Goal: Transaction & Acquisition: Register for event/course

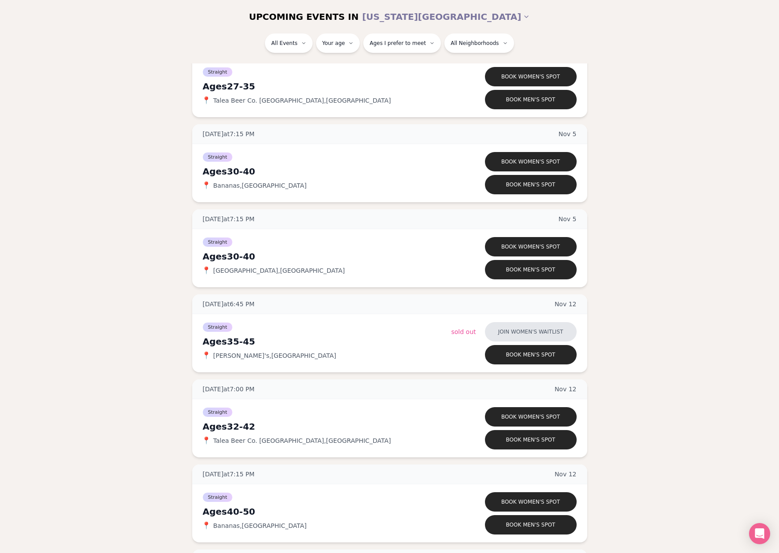
scroll to position [3261, 0]
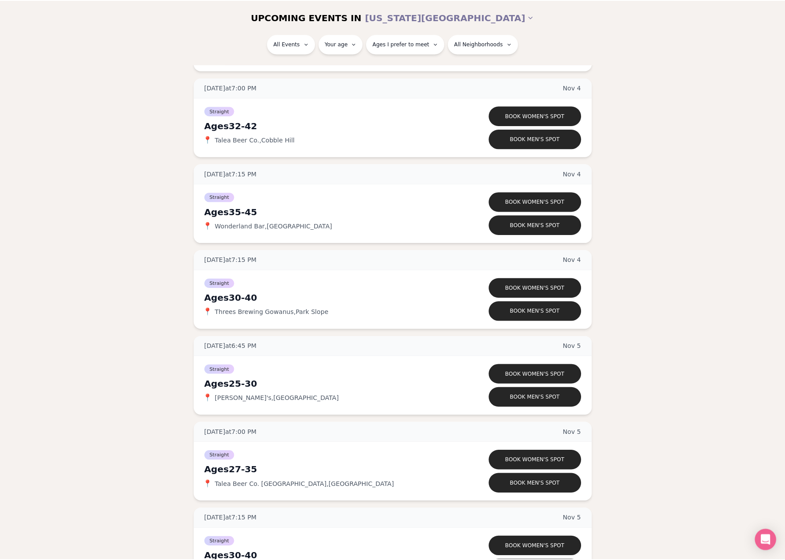
scroll to position [2821, 0]
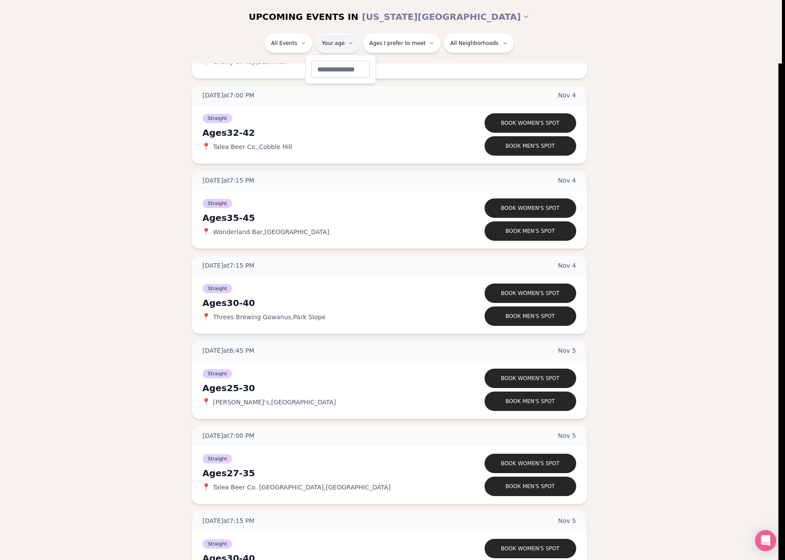
type input "**"
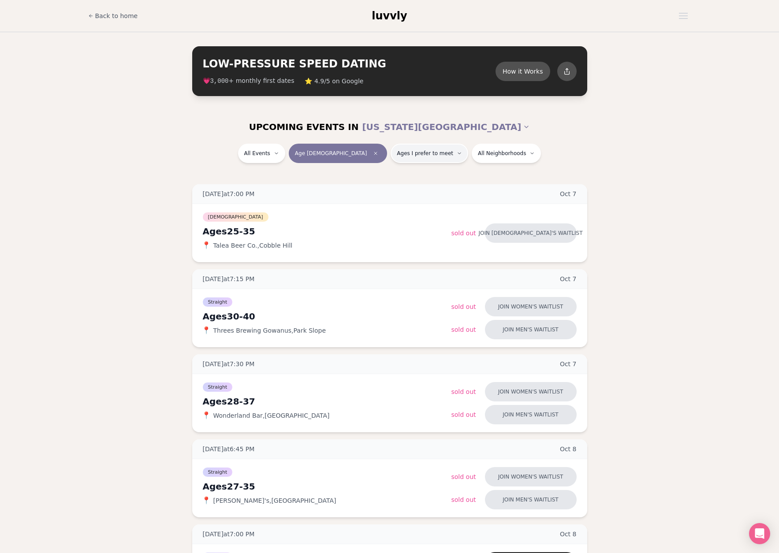
click at [403, 158] on button "Ages I prefer to meet" at bounding box center [429, 153] width 78 height 19
click at [389, 189] on span "Around my age" at bounding box center [398, 187] width 47 height 9
click at [370, 189] on button "Around my age" at bounding box center [366, 187] width 7 height 7
click at [387, 200] on span "Older than me" at bounding box center [397, 199] width 45 height 9
click at [370, 200] on button "Older than me" at bounding box center [366, 199] width 7 height 7
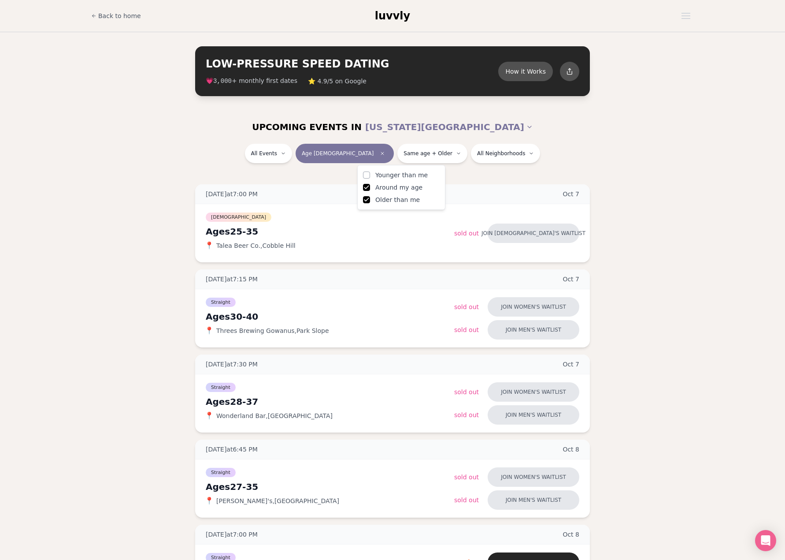
click at [599, 145] on div "All Events Age [DEMOGRAPHIC_DATA] Same age + Older All Neighborhoods" at bounding box center [393, 155] width 494 height 23
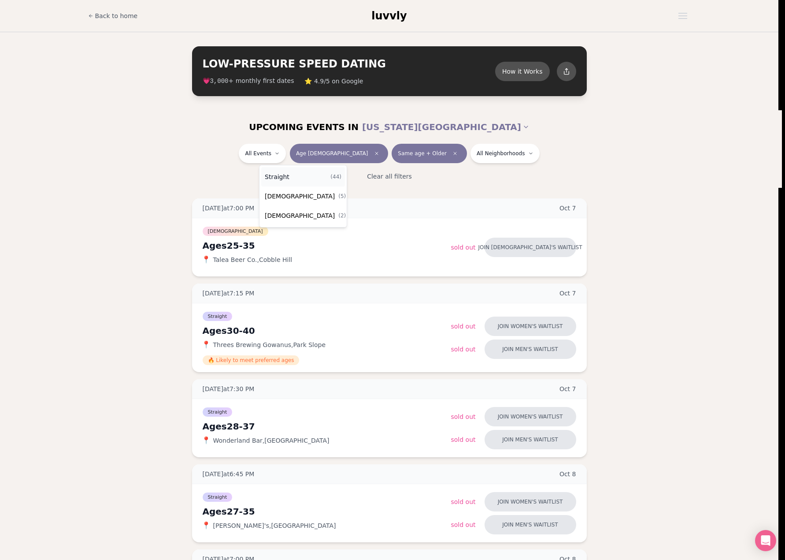
click at [287, 177] on div "Straight ( 44 )" at bounding box center [303, 176] width 84 height 19
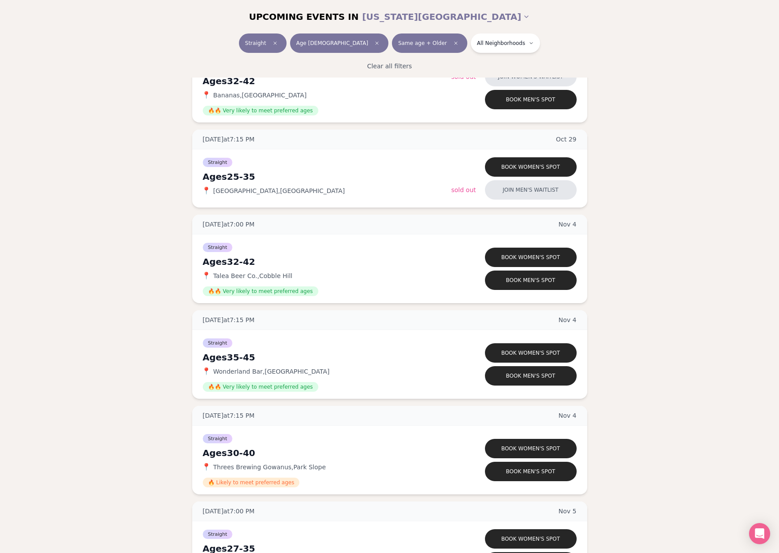
scroll to position [2380, 0]
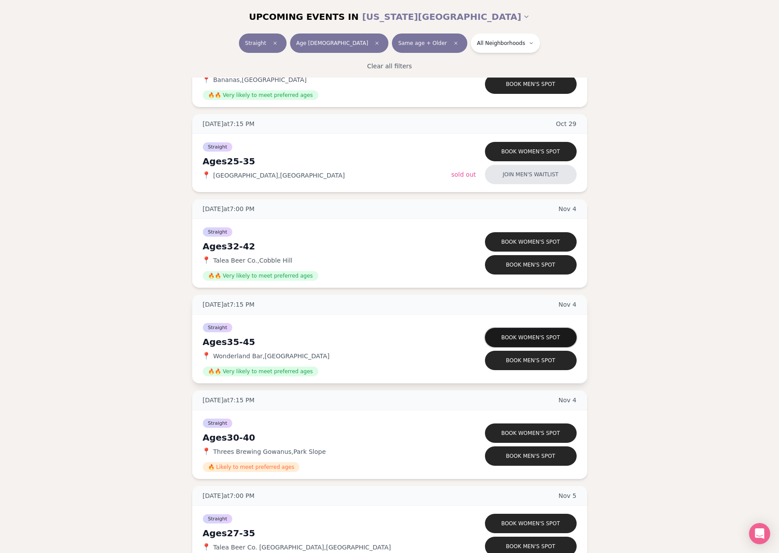
click at [519, 340] on button "Book women's spot" at bounding box center [531, 337] width 92 height 19
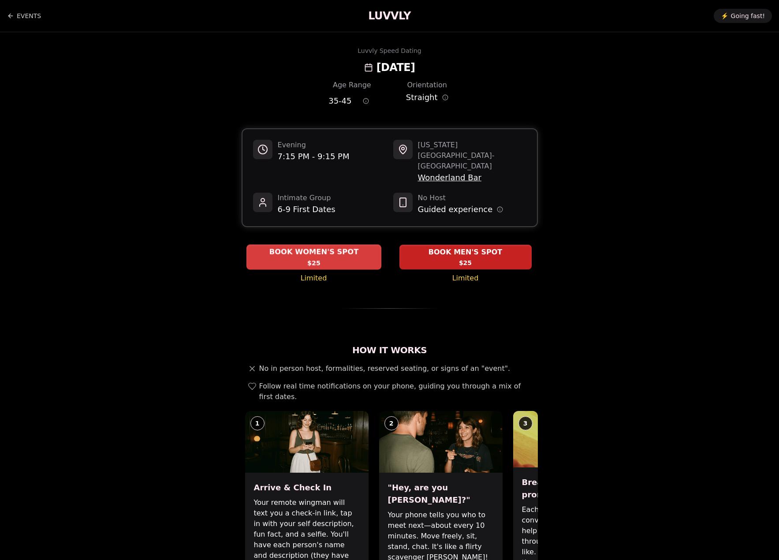
click at [315, 258] on span "$25" at bounding box center [313, 262] width 13 height 9
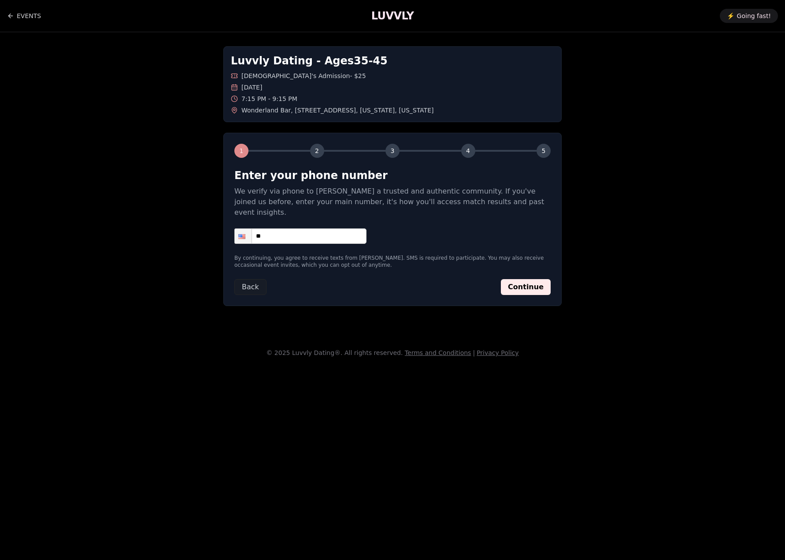
click at [297, 228] on input "**" at bounding box center [300, 235] width 132 height 15
type input "**********"
click at [537, 279] on button "Continue" at bounding box center [526, 287] width 50 height 16
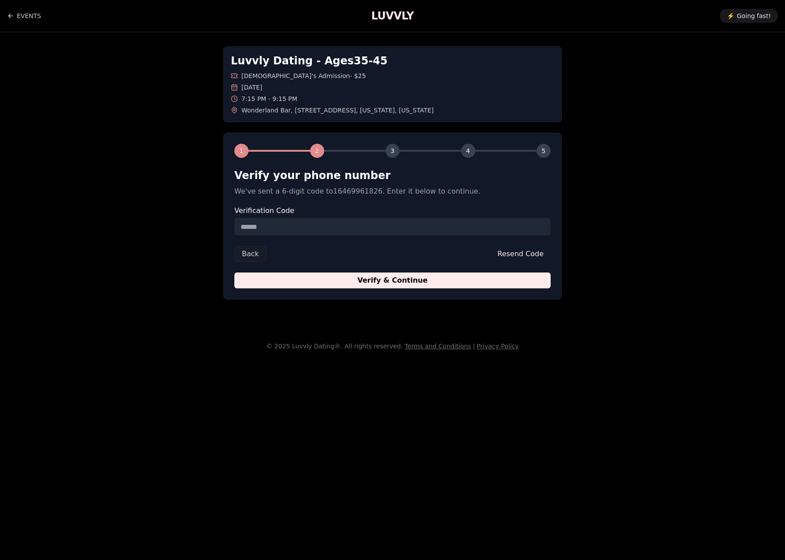
click at [238, 229] on input "Verification Code" at bounding box center [392, 227] width 316 height 18
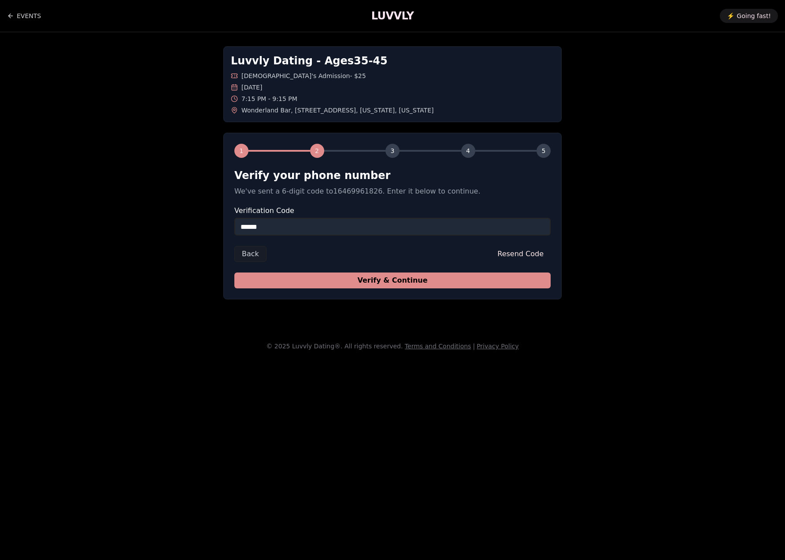
type input "******"
click at [445, 280] on button "Verify & Continue" at bounding box center [392, 280] width 316 height 16
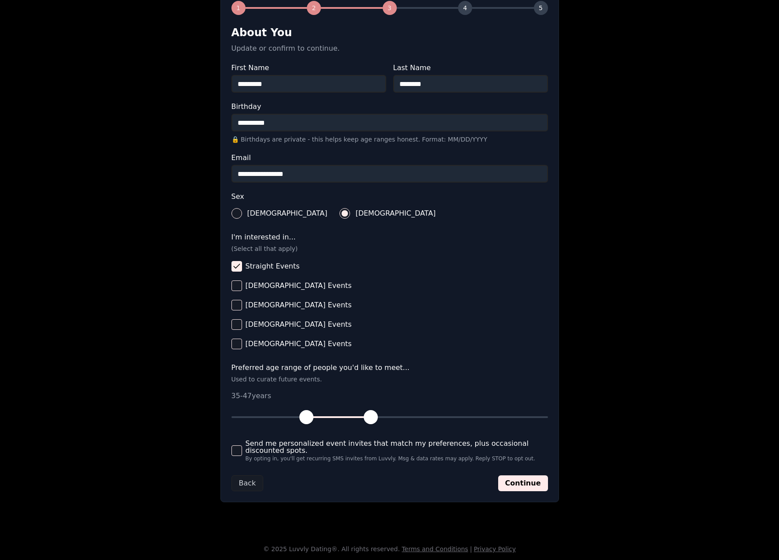
scroll to position [143, 0]
click at [519, 485] on button "Continue" at bounding box center [523, 483] width 50 height 16
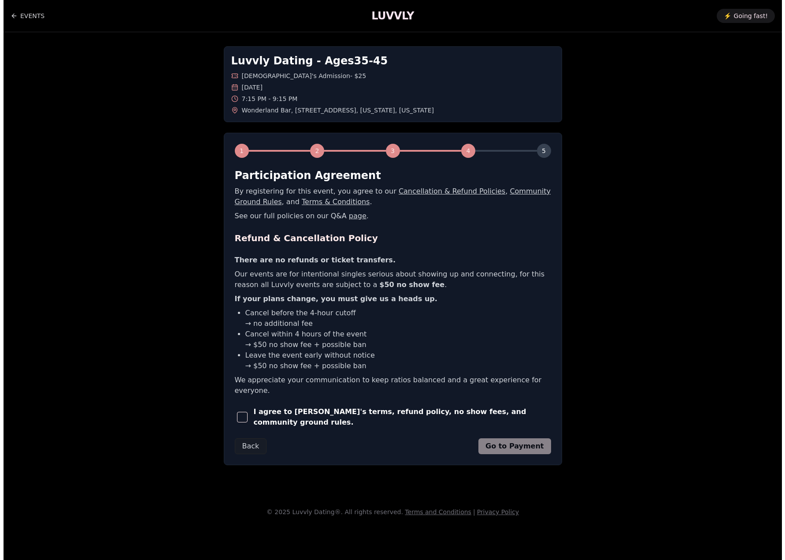
scroll to position [0, 0]
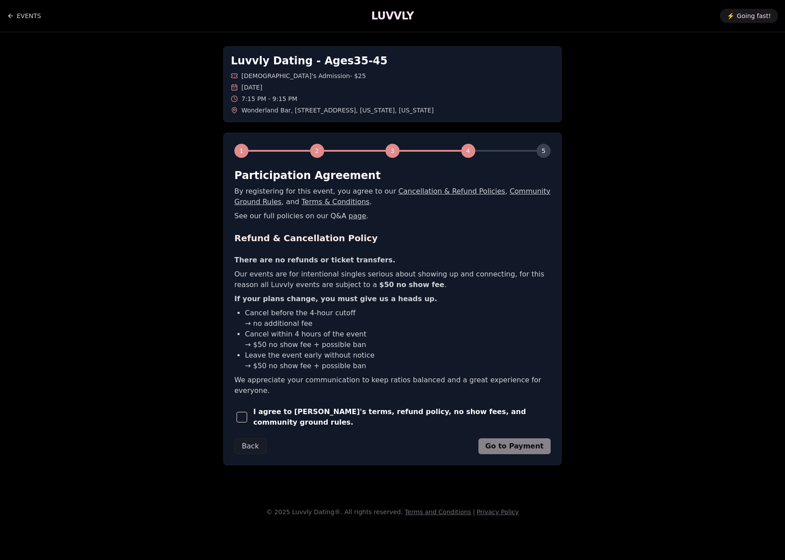
click at [241, 412] on span "button" at bounding box center [242, 417] width 11 height 11
click at [513, 438] on button "Go to Payment" at bounding box center [515, 446] width 73 height 16
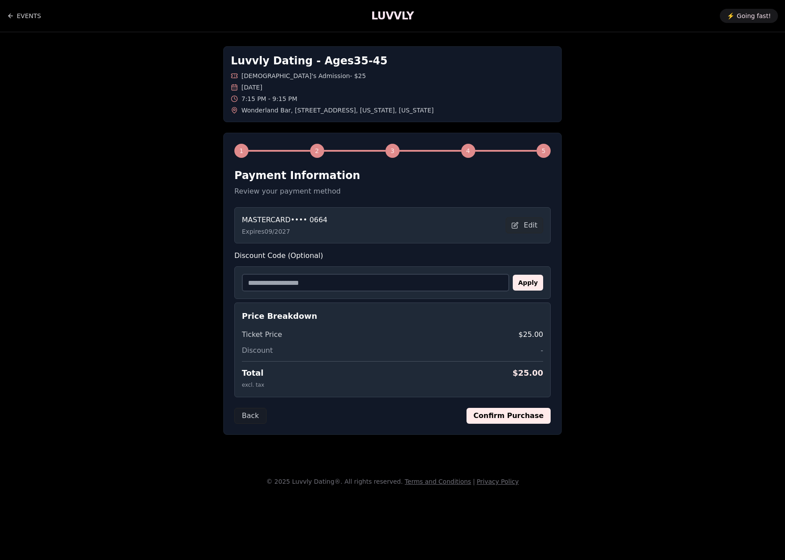
click at [499, 416] on button "Confirm Purchase" at bounding box center [509, 416] width 84 height 16
